Goal: Task Accomplishment & Management: Use online tool/utility

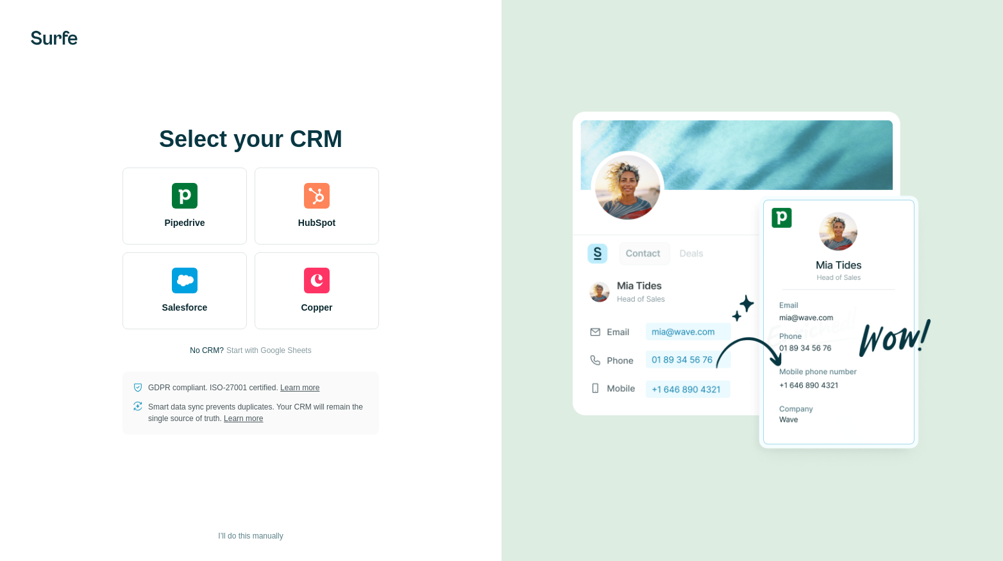
click at [177, 198] on img at bounding box center [185, 196] width 26 height 26
click at [191, 205] on img at bounding box center [185, 196] width 26 height 26
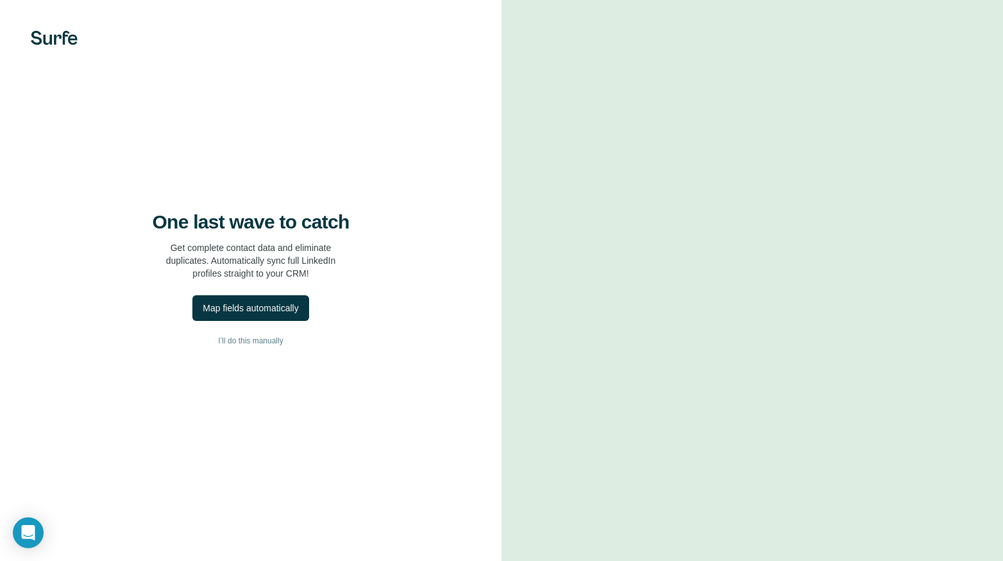
click at [266, 316] on button "Map fields automatically" at bounding box center [250, 308] width 116 height 26
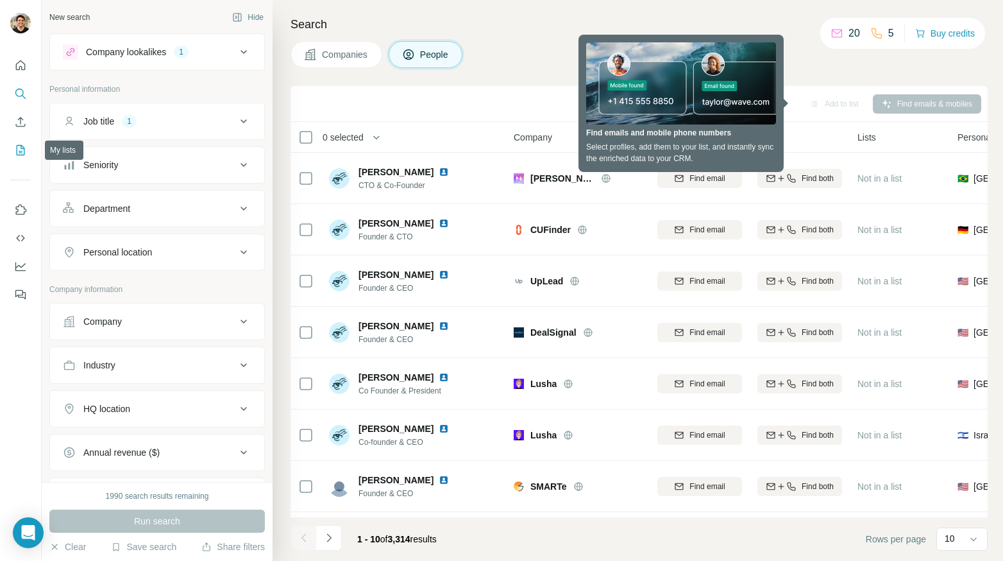
click at [19, 146] on icon "My lists" at bounding box center [21, 150] width 8 height 10
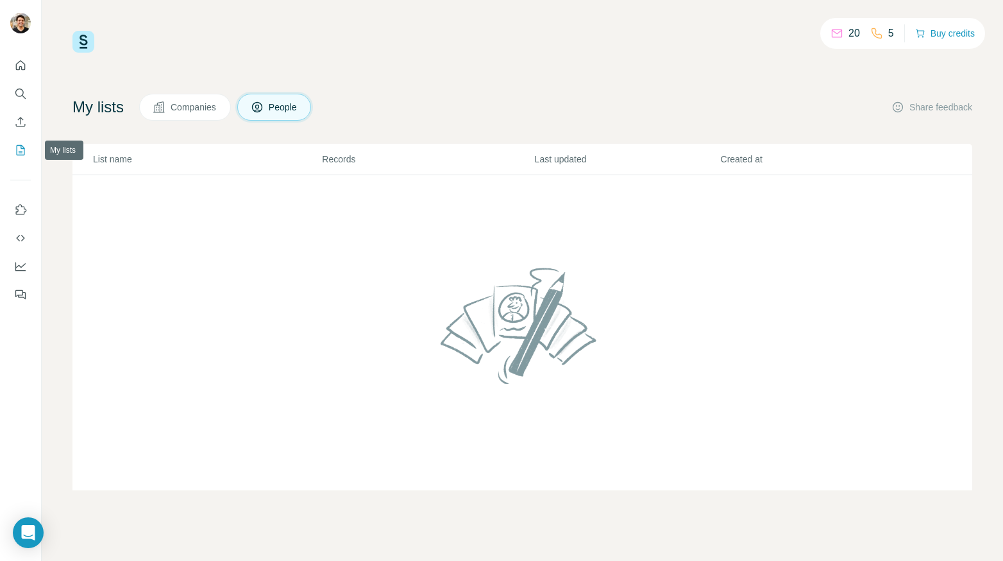
click at [19, 154] on icon "My lists" at bounding box center [20, 150] width 13 height 13
click at [22, 89] on icon "Search" at bounding box center [20, 93] width 13 height 13
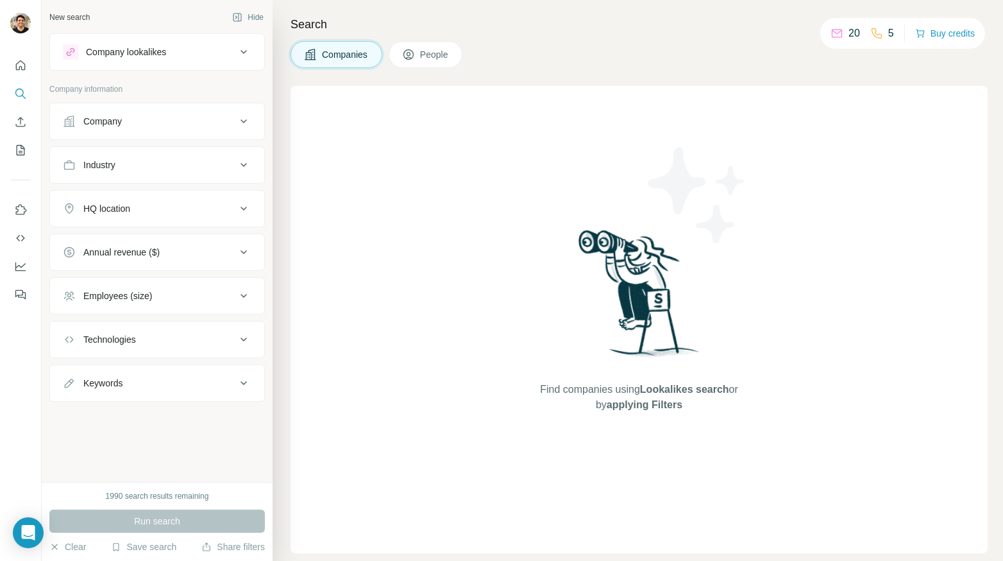
click at [187, 119] on div "Company" at bounding box center [149, 121] width 173 height 13
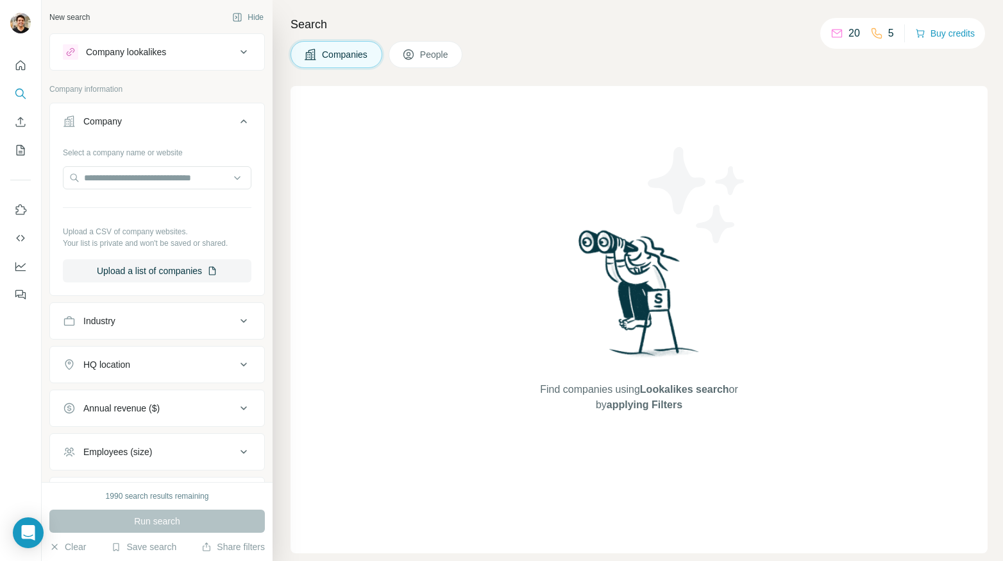
click at [156, 315] on div "Industry" at bounding box center [149, 320] width 173 height 13
click at [154, 360] on div at bounding box center [150, 353] width 158 height 22
click at [151, 401] on div "Angel Investment" at bounding box center [151, 393] width 173 height 23
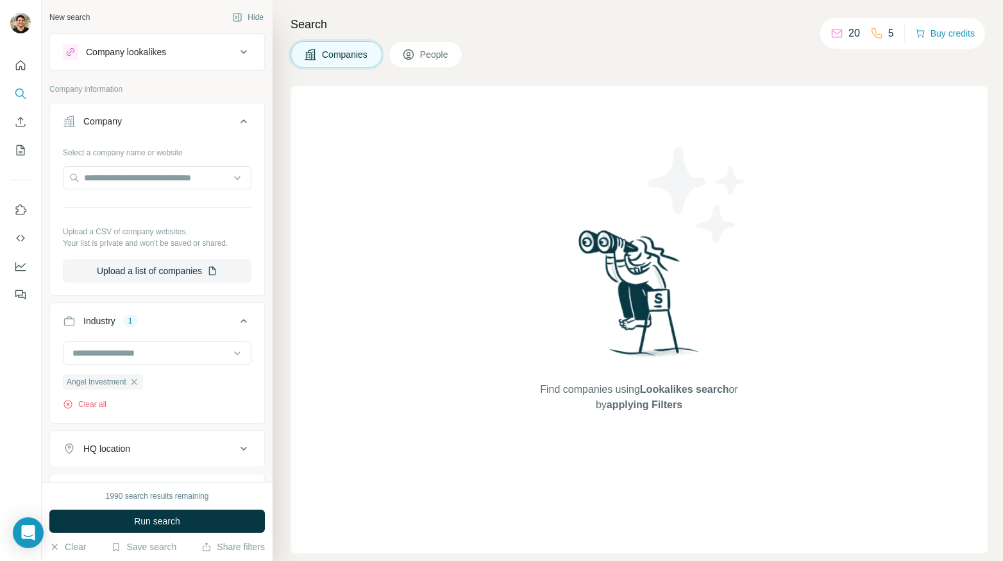
click at [135, 357] on input at bounding box center [150, 353] width 158 height 14
type input "***"
click at [158, 401] on div "Impact Investing" at bounding box center [152, 402] width 158 height 13
click at [163, 354] on input at bounding box center [150, 353] width 158 height 14
type input "*******"
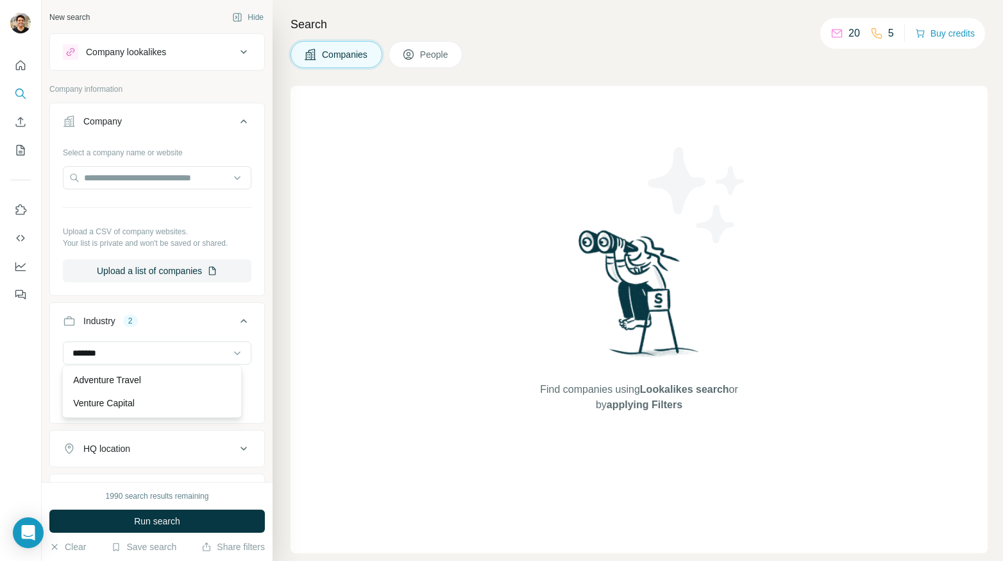
click at [158, 401] on div "Venture Capital" at bounding box center [152, 402] width 158 height 13
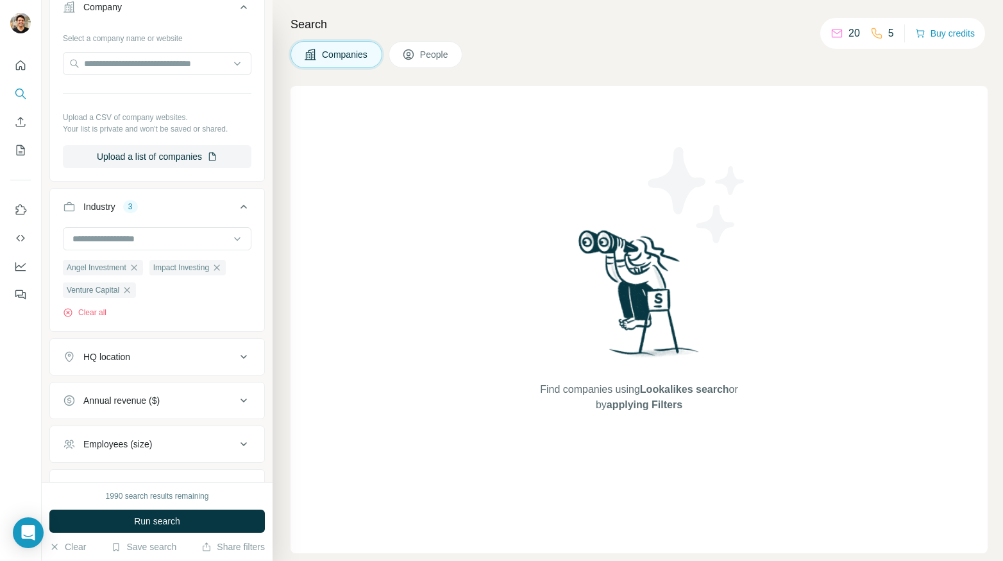
scroll to position [214, 0]
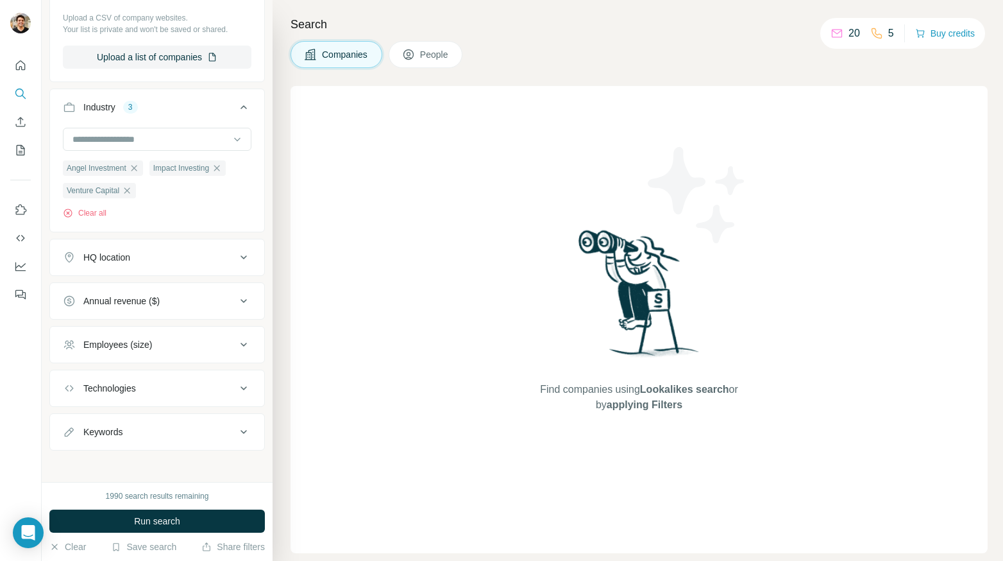
click at [192, 425] on div "Keywords" at bounding box center [149, 431] width 173 height 13
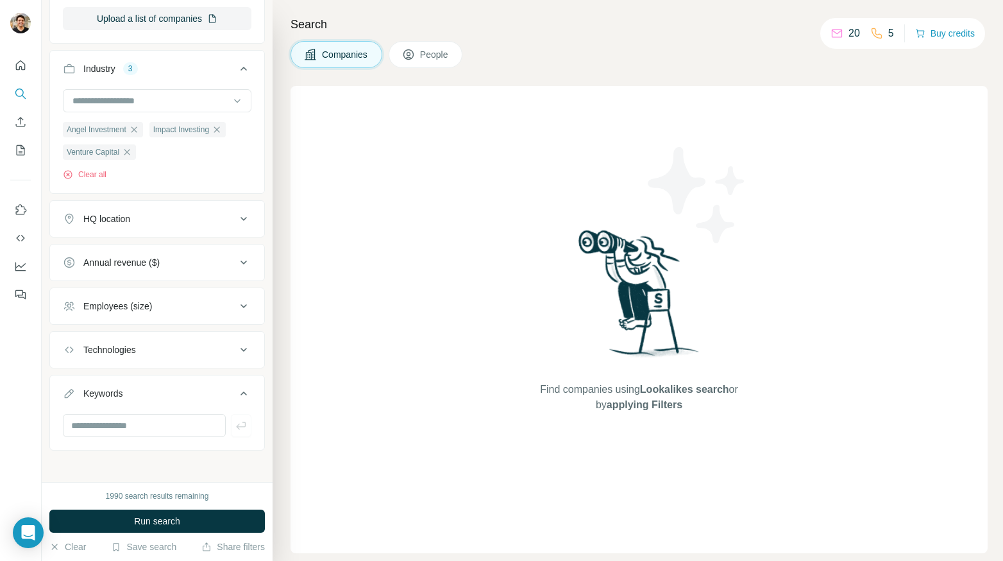
click at [196, 387] on div "Keywords" at bounding box center [149, 393] width 173 height 13
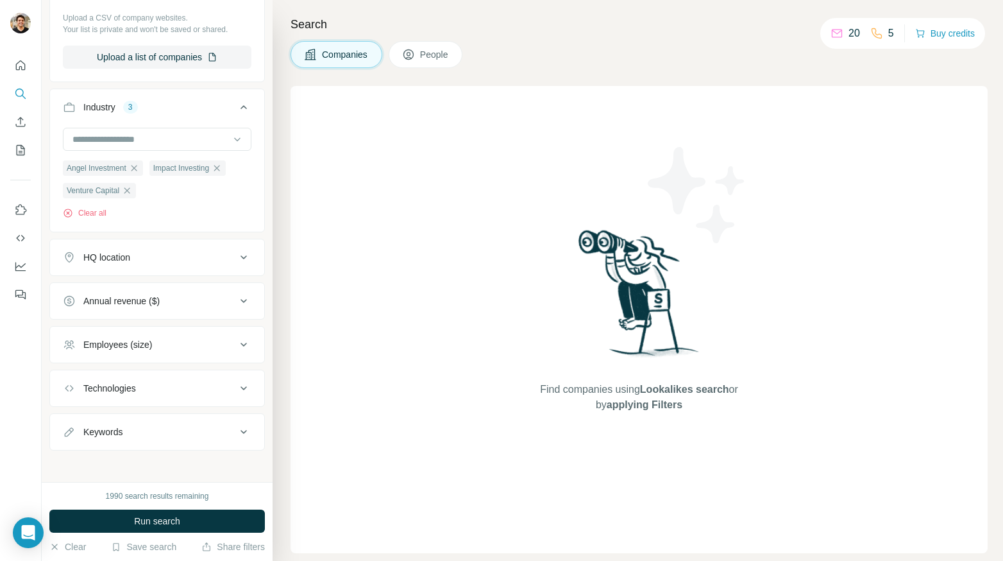
click at [198, 518] on button "Run search" at bounding box center [156, 520] width 215 height 23
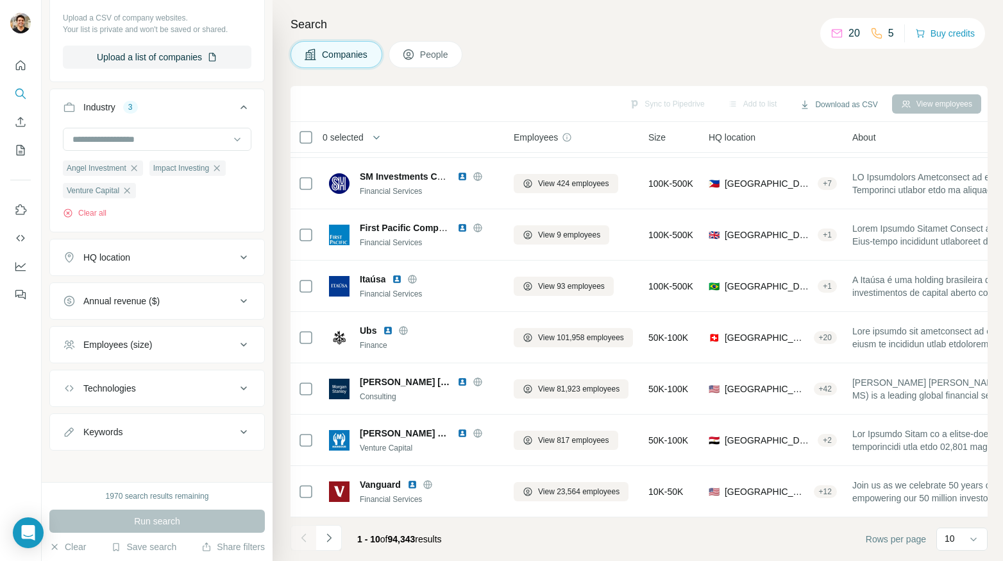
click at [148, 432] on div "Keywords" at bounding box center [149, 431] width 173 height 13
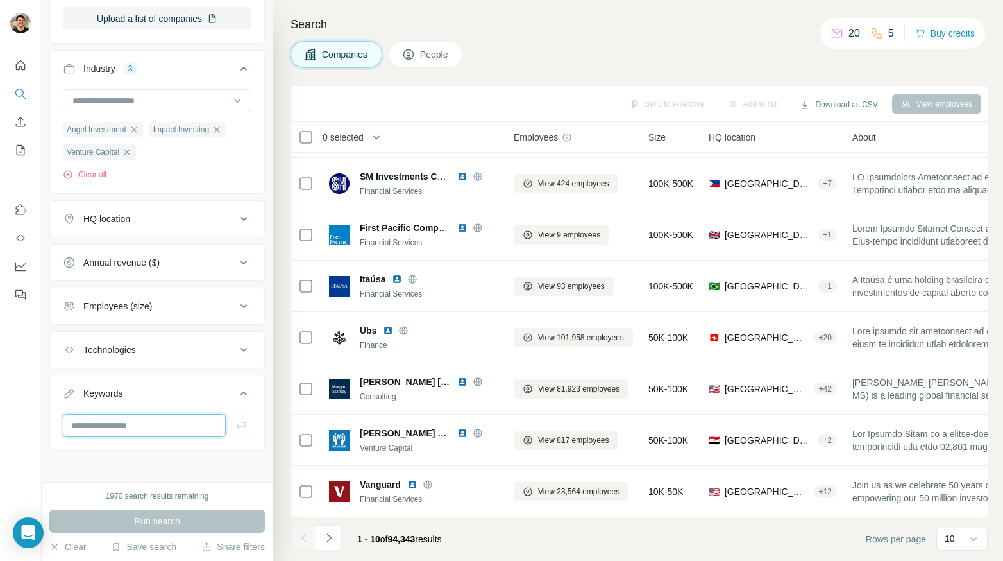
click at [146, 428] on input "text" at bounding box center [144, 425] width 163 height 23
type input "**********"
click at [235, 425] on icon "button" at bounding box center [241, 425] width 13 height 13
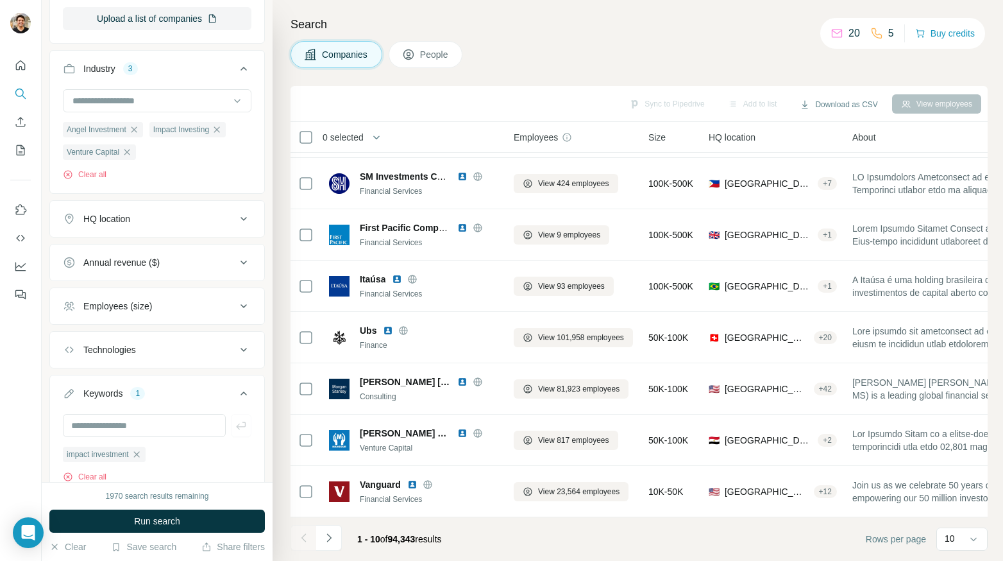
click at [169, 524] on span "Run search" at bounding box center [157, 520] width 46 height 13
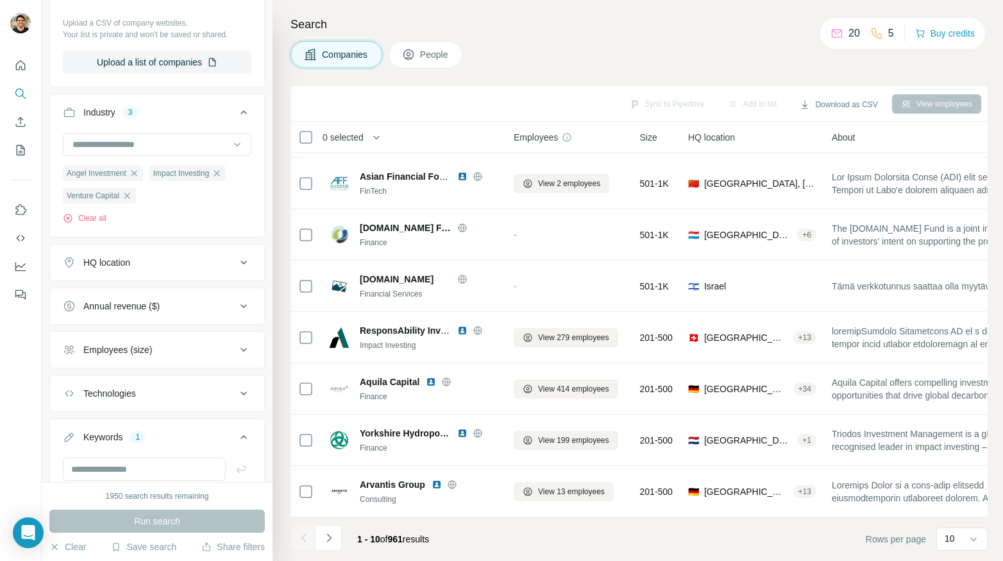
scroll to position [298, 0]
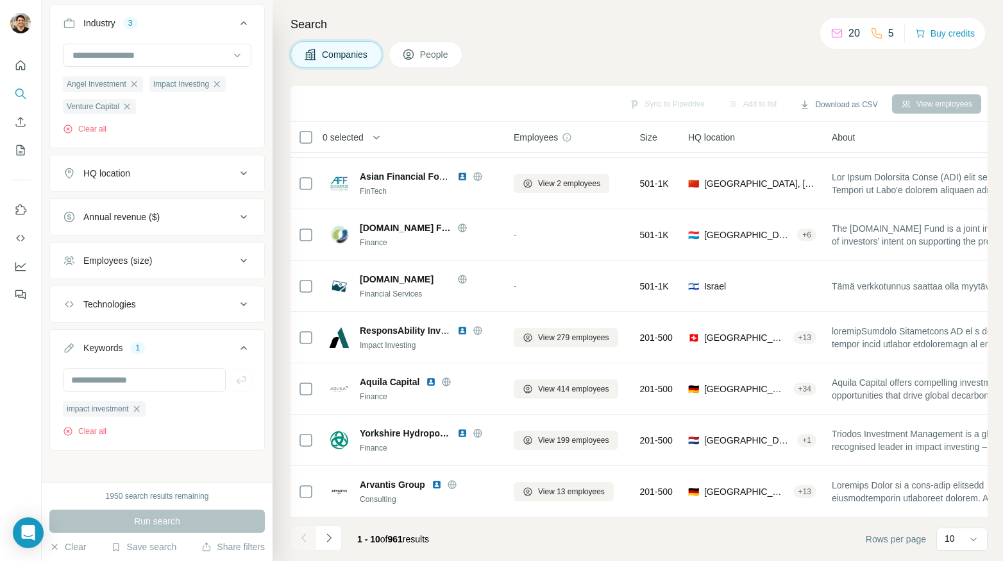
click at [394, 221] on span "eco.business Fund" at bounding box center [405, 227] width 91 height 13
click at [654, 101] on button "Sync to Pipedrive (1)" at bounding box center [638, 103] width 105 height 19
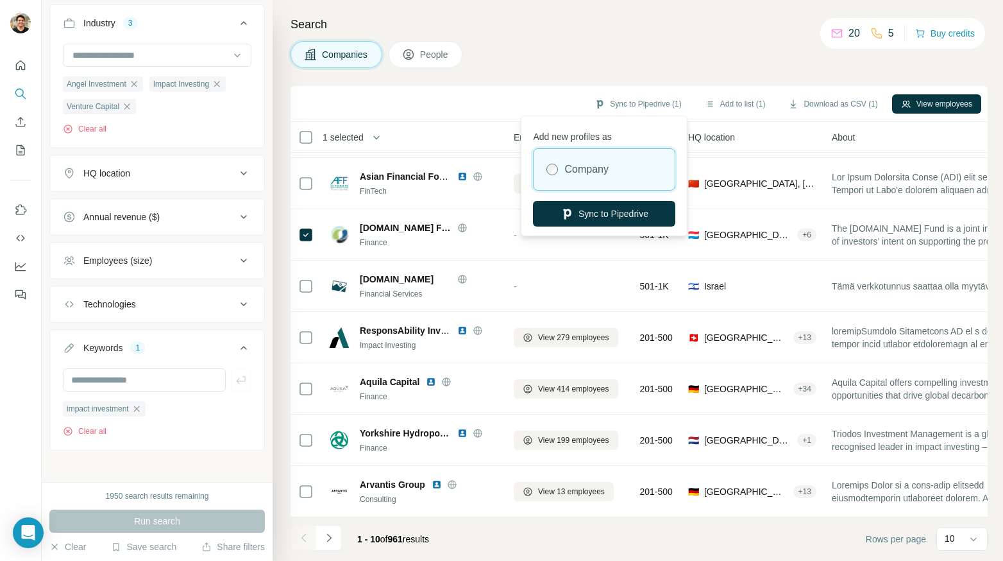
click at [626, 212] on button "Sync to Pipedrive" at bounding box center [604, 214] width 142 height 26
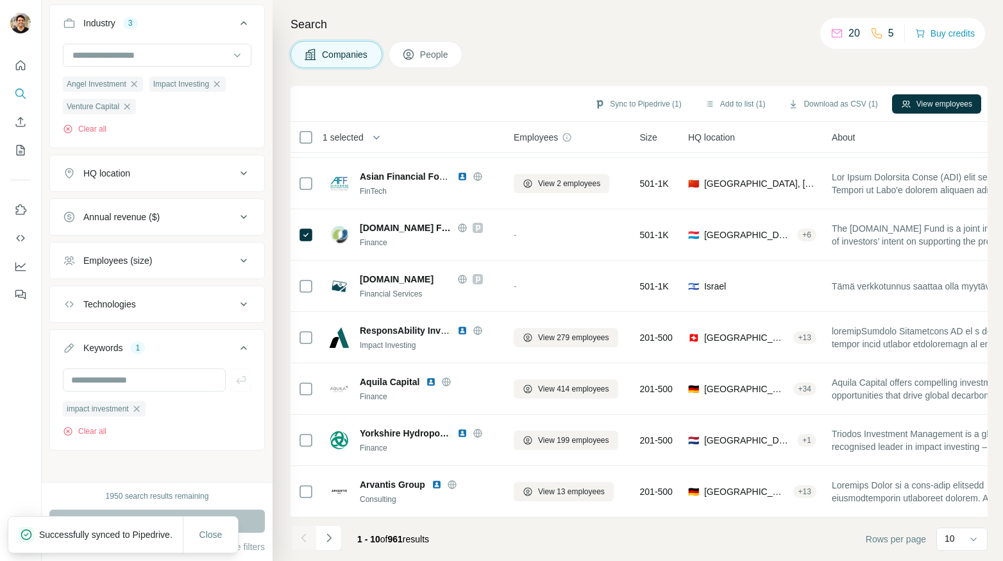
click at [705, 102] on icon "button" at bounding box center [710, 104] width 10 height 10
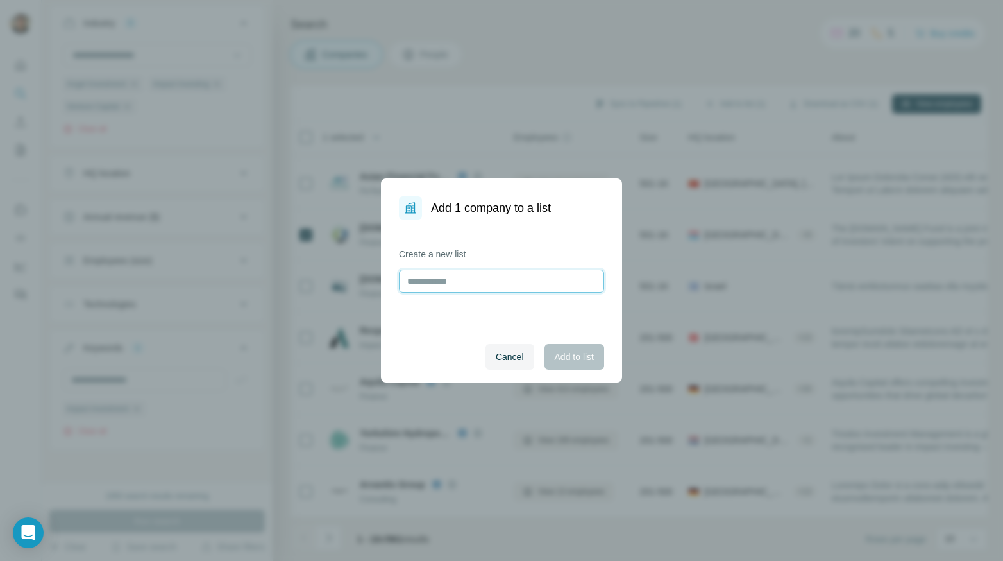
click at [491, 285] on input "text" at bounding box center [501, 280] width 205 height 23
type input "**********"
click at [564, 352] on span "Add to list" at bounding box center [574, 356] width 39 height 13
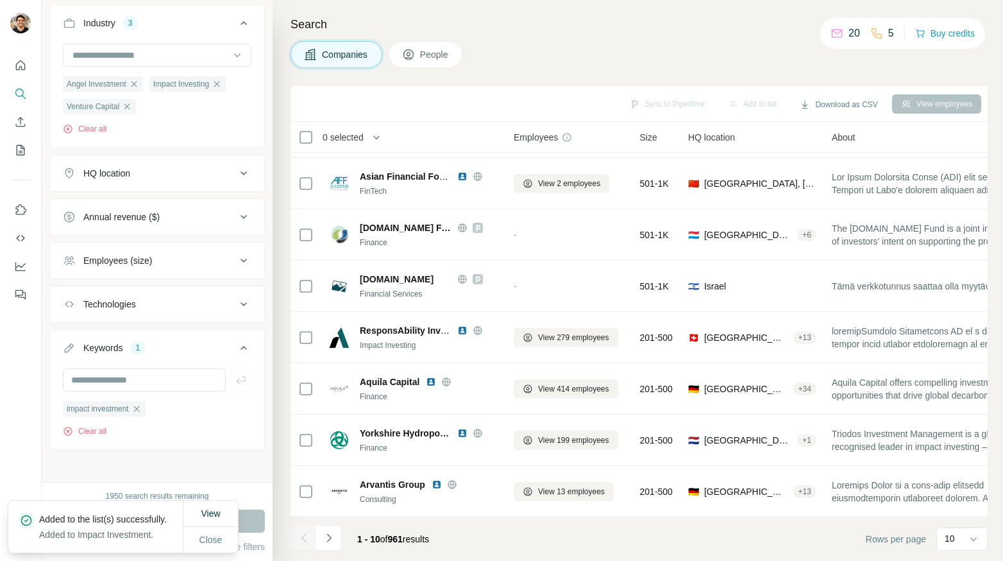
click at [568, 178] on span "View 2 employees" at bounding box center [569, 184] width 62 height 12
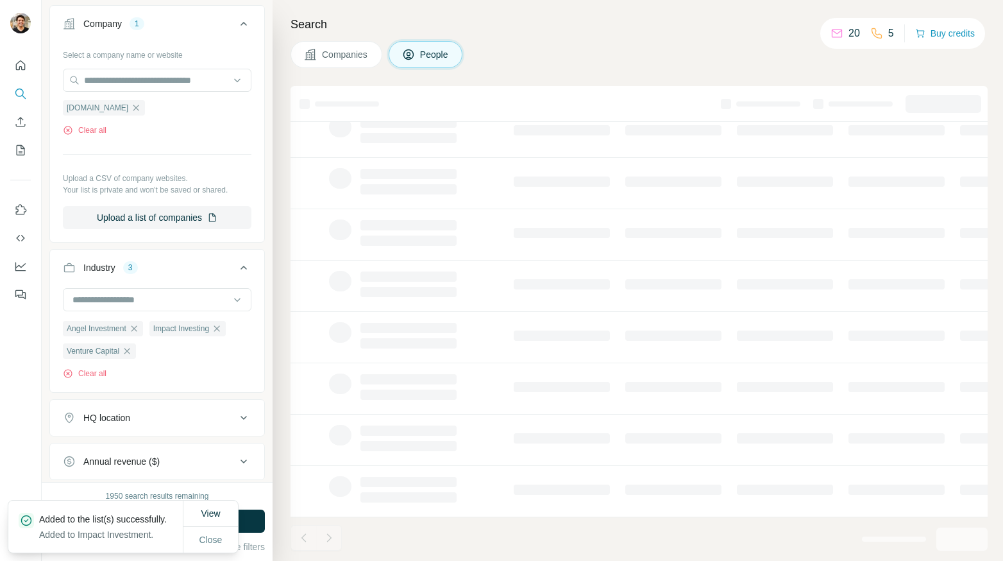
scroll to position [540, 0]
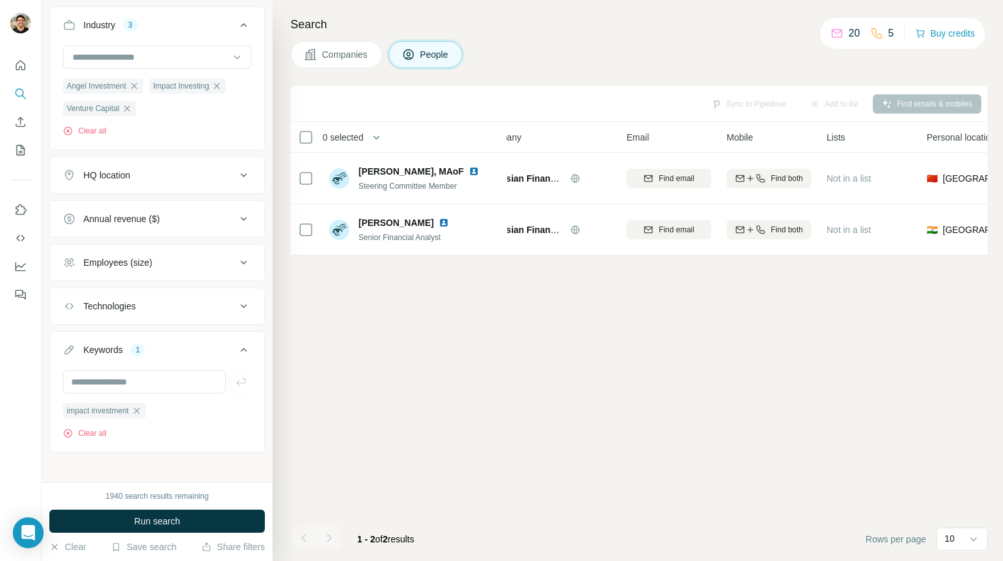
scroll to position [0, 29]
click at [18, 150] on icon "My lists" at bounding box center [20, 150] width 13 height 13
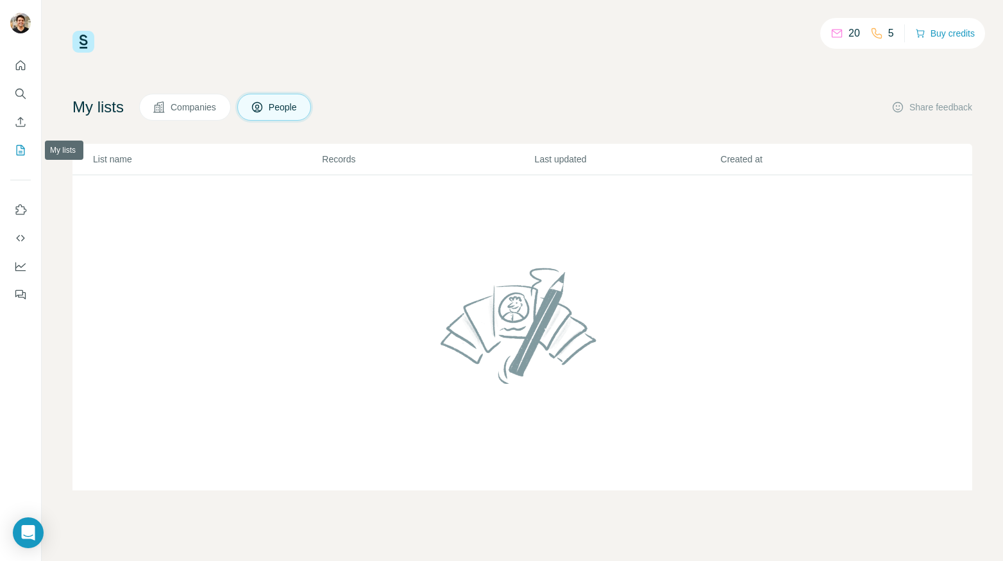
click at [23, 151] on icon "My lists" at bounding box center [20, 150] width 13 height 13
click at [203, 110] on span "Companies" at bounding box center [194, 107] width 47 height 13
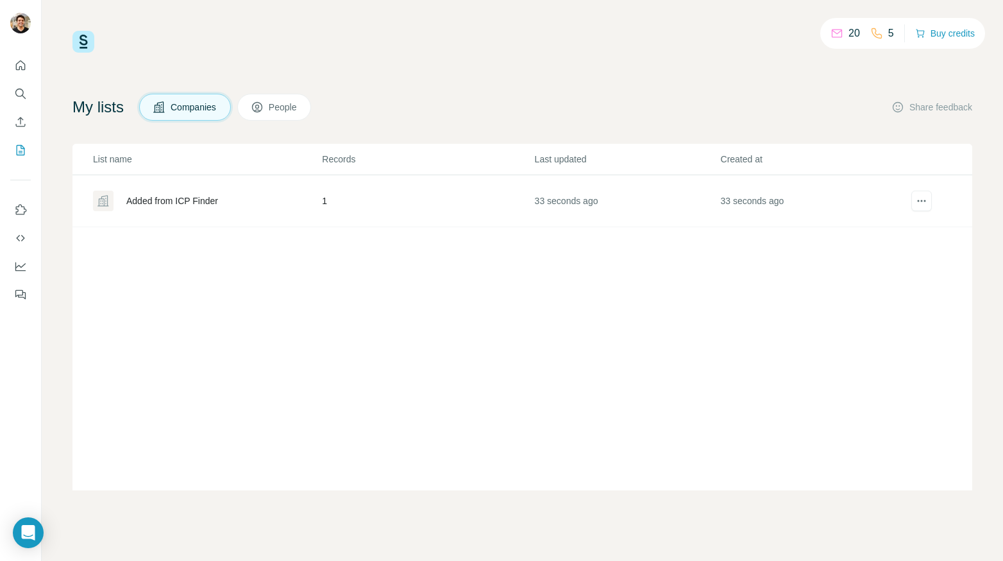
click at [237, 192] on div "Added from ICP Finder" at bounding box center [207, 200] width 228 height 21
